Goal: Find specific page/section: Find specific page/section

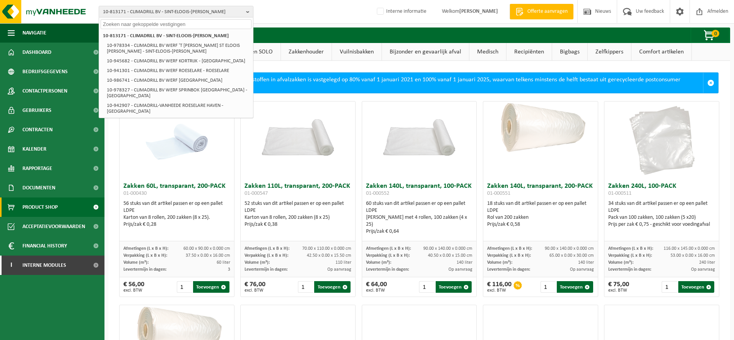
click at [137, 20] on input "text" at bounding box center [176, 24] width 151 height 10
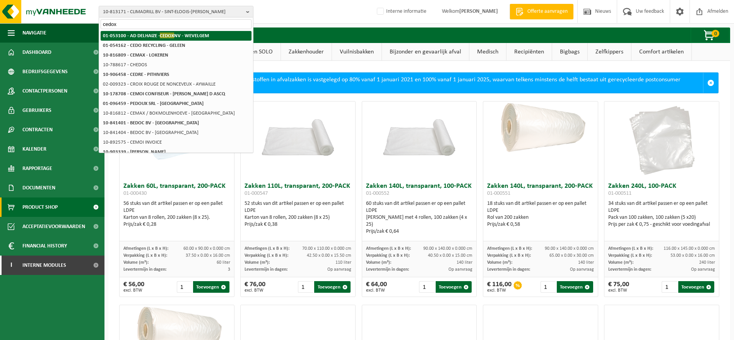
type input "cedox"
click at [146, 39] on li "01-053100 - AD DELHAIZE - CEDOX NV - WEVELGEM" at bounding box center [176, 36] width 151 height 10
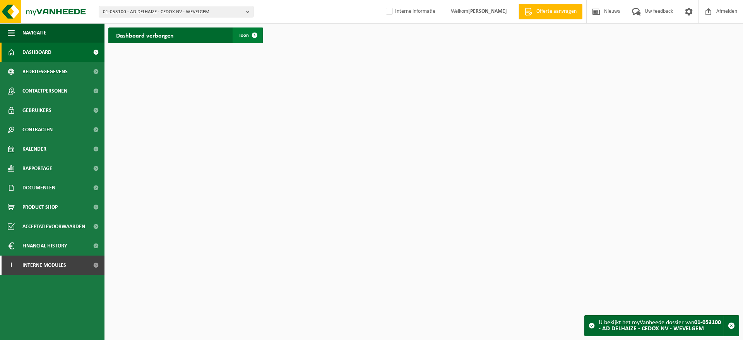
click at [259, 35] on span at bounding box center [254, 34] width 15 height 15
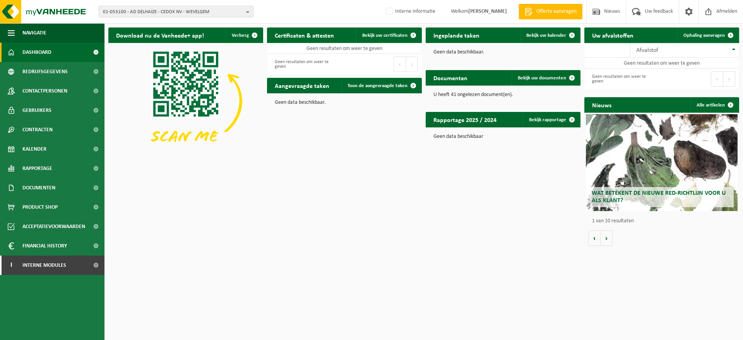
click at [178, 9] on span "01-053100 - AD DELHAIZE - CEDOX NV - WEVELGEM" at bounding box center [173, 12] width 140 height 12
click at [168, 36] on strong "01-053100 - AD DELHAIZE - CEDOX NV - WEVELGEM" at bounding box center [157, 35] width 108 height 5
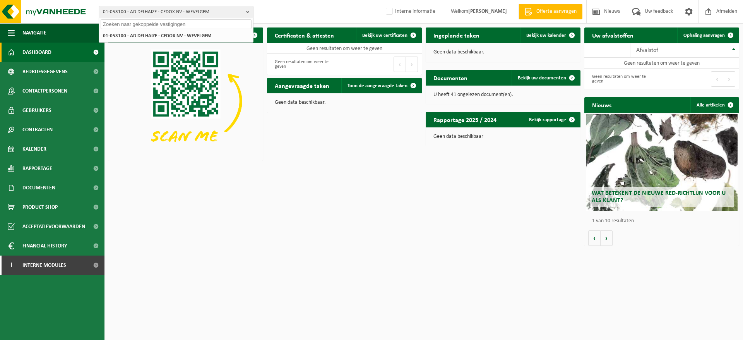
click at [345, 211] on div "Download nu de Vanheede+ app! Verberg Certificaten & attesten Bekijk uw certifi…" at bounding box center [423, 137] width 635 height 226
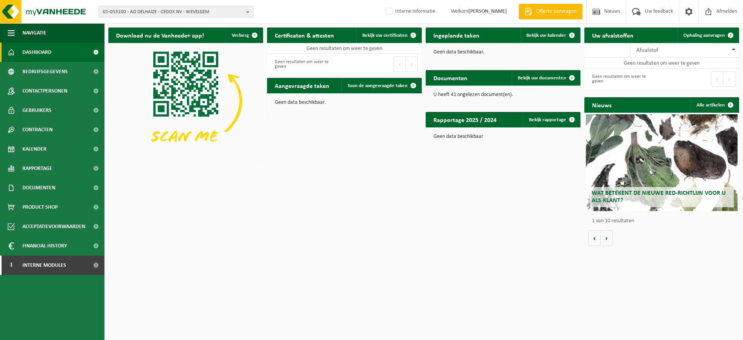
click at [248, 11] on b "button" at bounding box center [249, 11] width 7 height 11
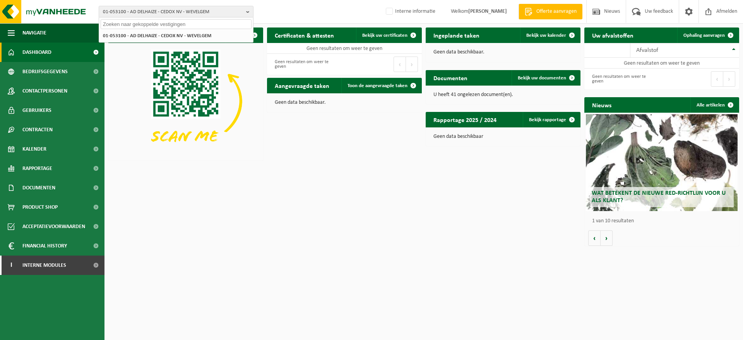
click at [273, 12] on div "01-053100 - AD DELHAIZE - CEDOX NV - WEVELGEM 01-053100 - AD DELHAIZE - CEDOX N…" at bounding box center [371, 12] width 743 height 24
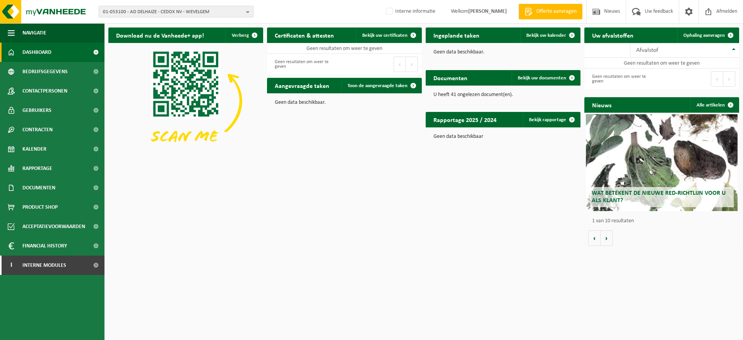
click at [248, 12] on b "button" at bounding box center [249, 11] width 7 height 11
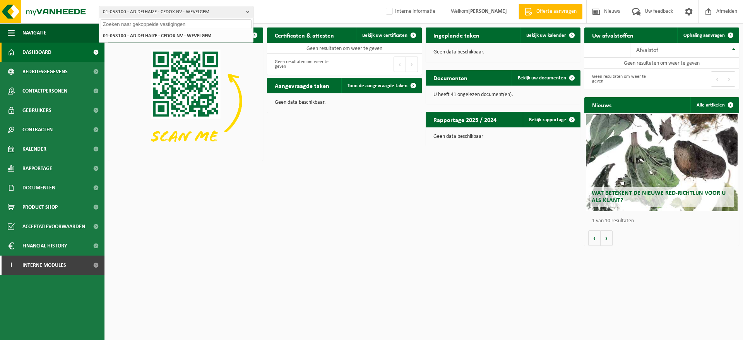
click at [289, 7] on div "01-053100 - AD DELHAIZE - CEDOX NV - WEVELGEM 01-053100 - AD DELHAIZE - CEDOX N…" at bounding box center [371, 12] width 743 height 24
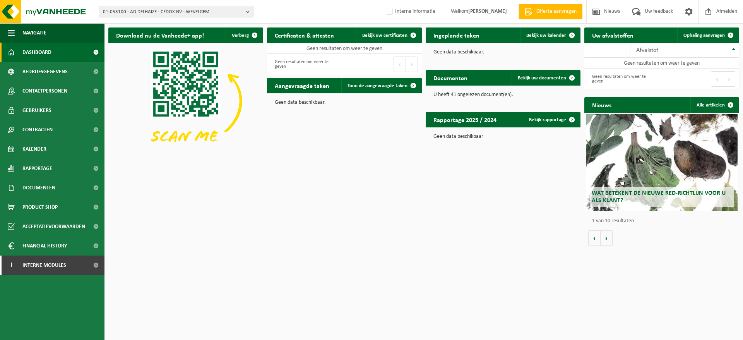
click at [484, 12] on strong "[PERSON_NAME]" at bounding box center [487, 12] width 39 height 6
click at [202, 14] on span "01-053100 - AD DELHAIZE - CEDOX NV - WEVELGEM" at bounding box center [173, 12] width 140 height 12
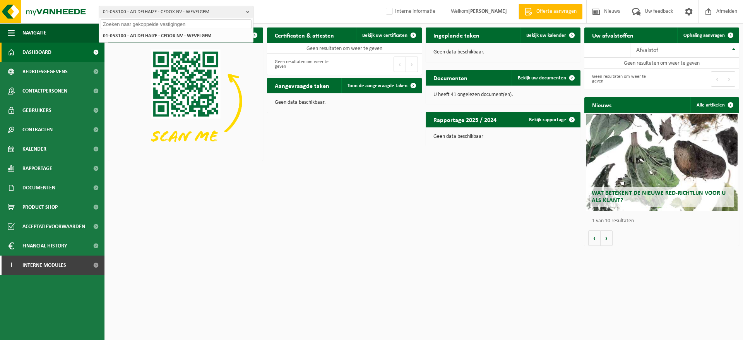
click at [248, 10] on b "button" at bounding box center [249, 11] width 7 height 11
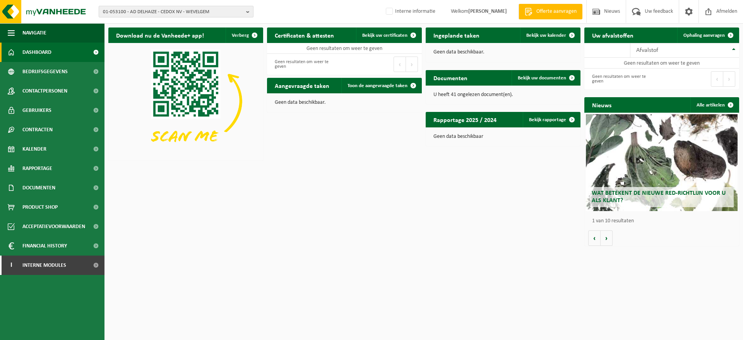
click at [248, 10] on b "button" at bounding box center [249, 11] width 7 height 11
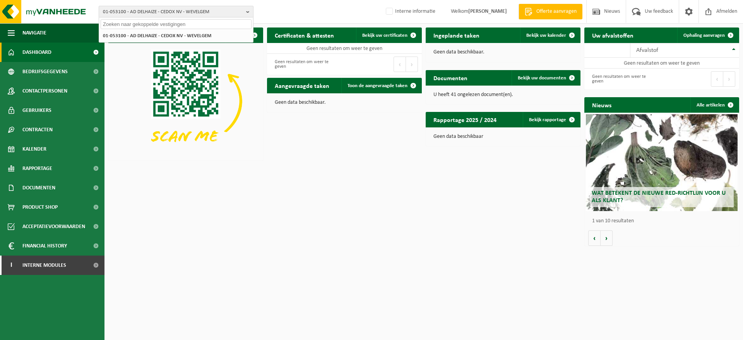
click at [248, 10] on b "button" at bounding box center [249, 11] width 7 height 11
